Goal: Information Seeking & Learning: Understand process/instructions

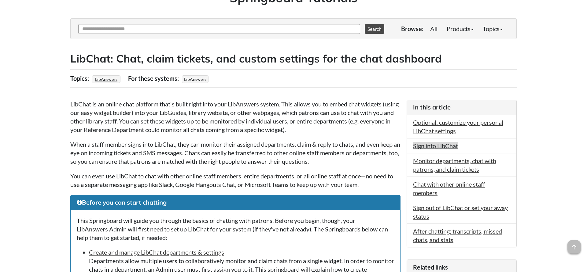
scroll to position [62, 0]
click at [441, 145] on link "Sign into LibChat" at bounding box center [435, 145] width 45 height 7
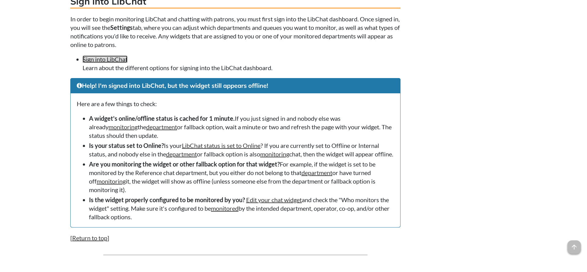
click at [122, 63] on link "Sign into LibChat" at bounding box center [104, 59] width 45 height 7
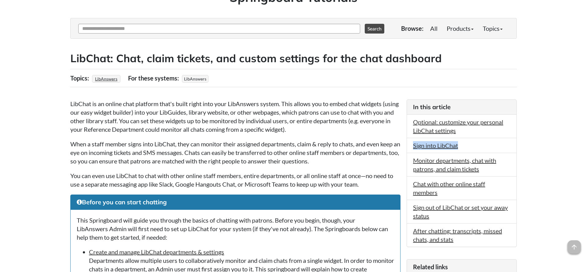
drag, startPoint x: 463, startPoint y: 151, endPoint x: 411, endPoint y: 153, distance: 52.0
click at [411, 153] on li "Sign into LibChat" at bounding box center [461, 145] width 109 height 15
copy link "Sign into LibChat"
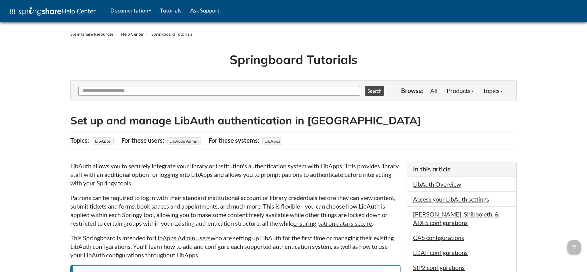
scroll to position [125, 0]
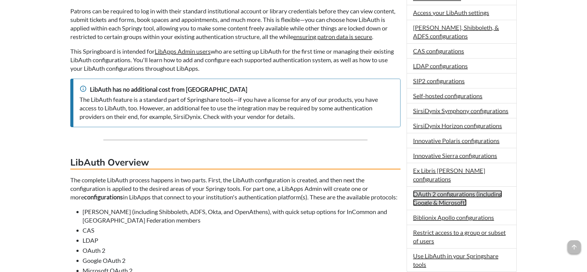
click at [464, 195] on link "OAuth 2 configurations (including Google & Microsoft)" at bounding box center [457, 199] width 89 height 16
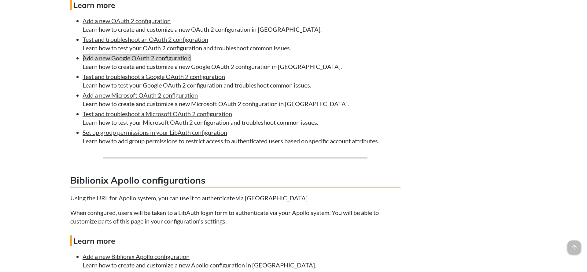
scroll to position [3548, 0]
click at [154, 62] on link "Add a new Google OAuth 2 configuration" at bounding box center [136, 58] width 108 height 7
